Goal: Information Seeking & Learning: Learn about a topic

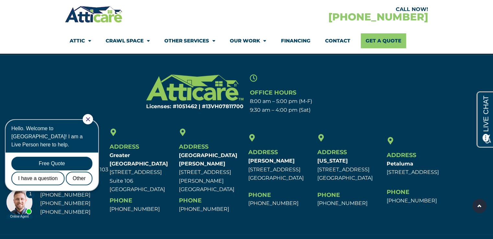
scroll to position [2129, 0]
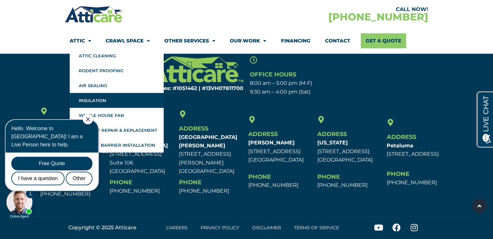
click at [122, 103] on link "Insulation" at bounding box center [117, 100] width 94 height 15
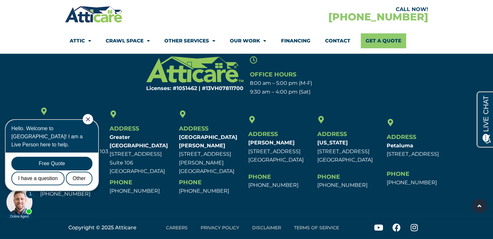
click at [90, 119] on icon "Close Chat" at bounding box center [88, 119] width 4 height 4
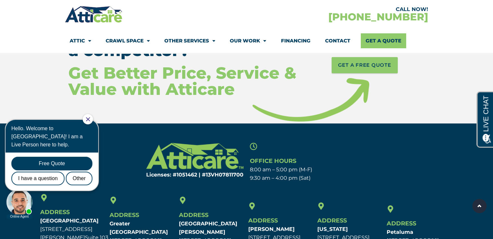
scroll to position [3068, 0]
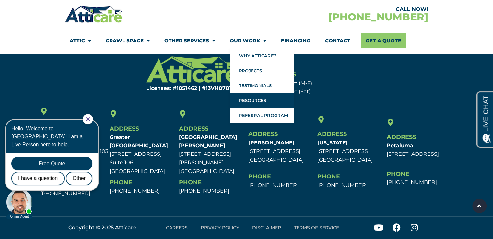
click at [260, 98] on link "Resources" at bounding box center [262, 100] width 64 height 15
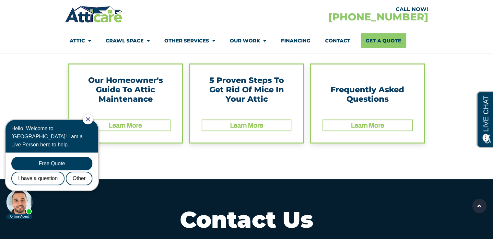
scroll to position [259, 0]
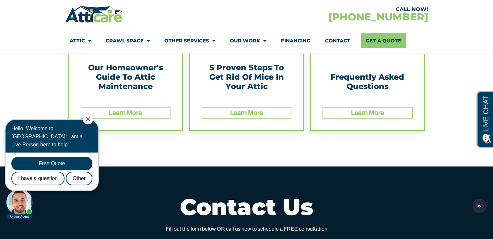
click at [351, 114] on link "Learn More" at bounding box center [367, 112] width 33 height 7
